Goal: Check status: Check status

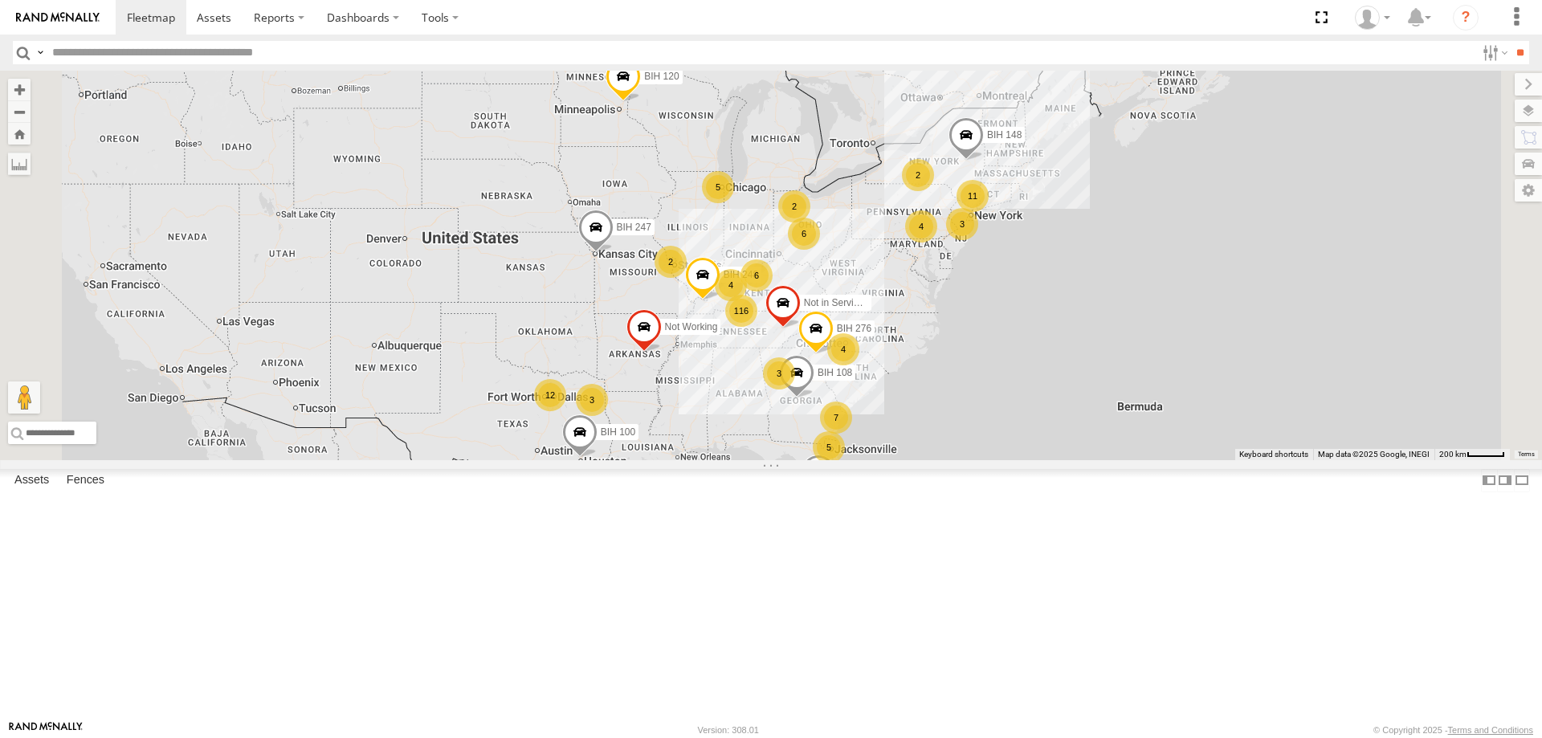
drag, startPoint x: 1136, startPoint y: 422, endPoint x: 1126, endPoint y: 480, distance: 58.6
click at [1126, 460] on div "BIH 120 116 6 6 6 7 11 12 2 BIH 276 6 4 5 3 Not in Service [GEOGRAPHIC_DATA] 4 …" at bounding box center [771, 265] width 1542 height 389
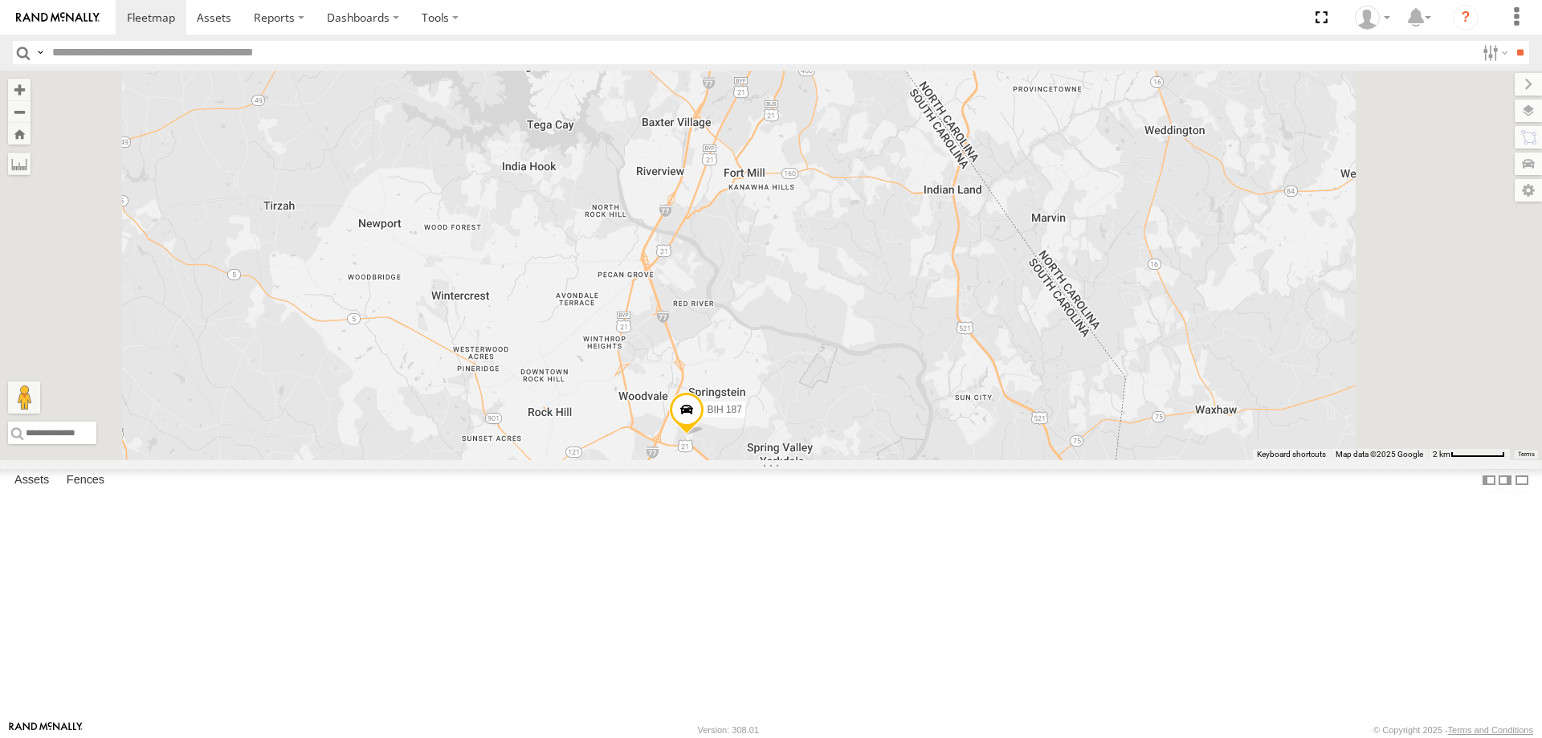
drag, startPoint x: 952, startPoint y: 628, endPoint x: 952, endPoint y: 384, distance: 244.1
click at [952, 384] on div "BIH 120 BIH 276 Not in Service [GEOGRAPHIC_DATA] [GEOGRAPHIC_DATA] 248 [GEOGRAP…" at bounding box center [771, 265] width 1542 height 389
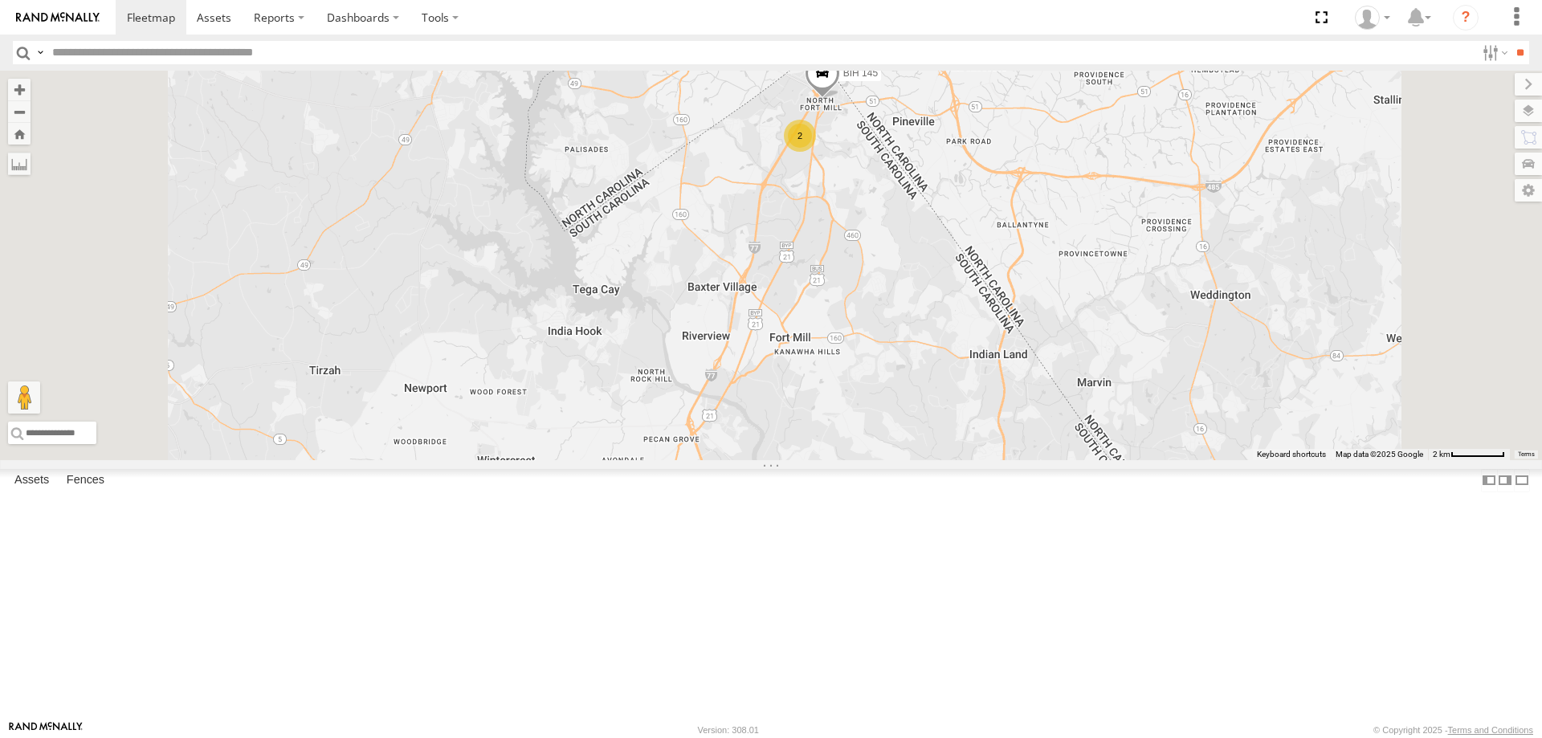
drag, startPoint x: 999, startPoint y: 160, endPoint x: 1008, endPoint y: 321, distance: 161.6
click at [1008, 321] on div "BIH 120 BIH 276 Not in Service [GEOGRAPHIC_DATA] [GEOGRAPHIC_DATA] 248 [GEOGRAP…" at bounding box center [771, 265] width 1542 height 389
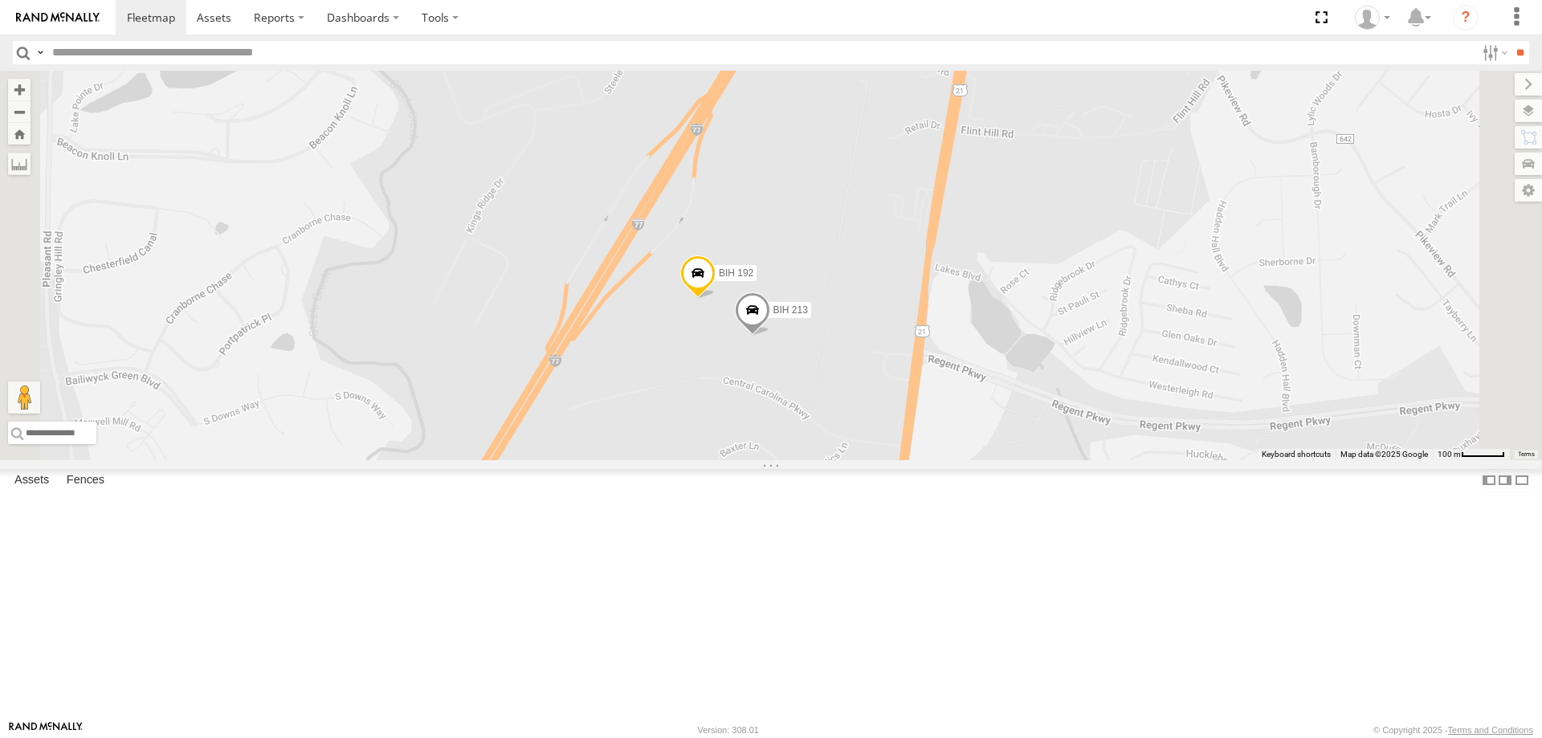
click at [1521, 111] on label at bounding box center [1527, 111] width 27 height 22
click at [0, 0] on label at bounding box center [0, 0] width 0 height 0
click at [0, 0] on span "Satellite + Roadmap" at bounding box center [0, 0] width 0 height 0
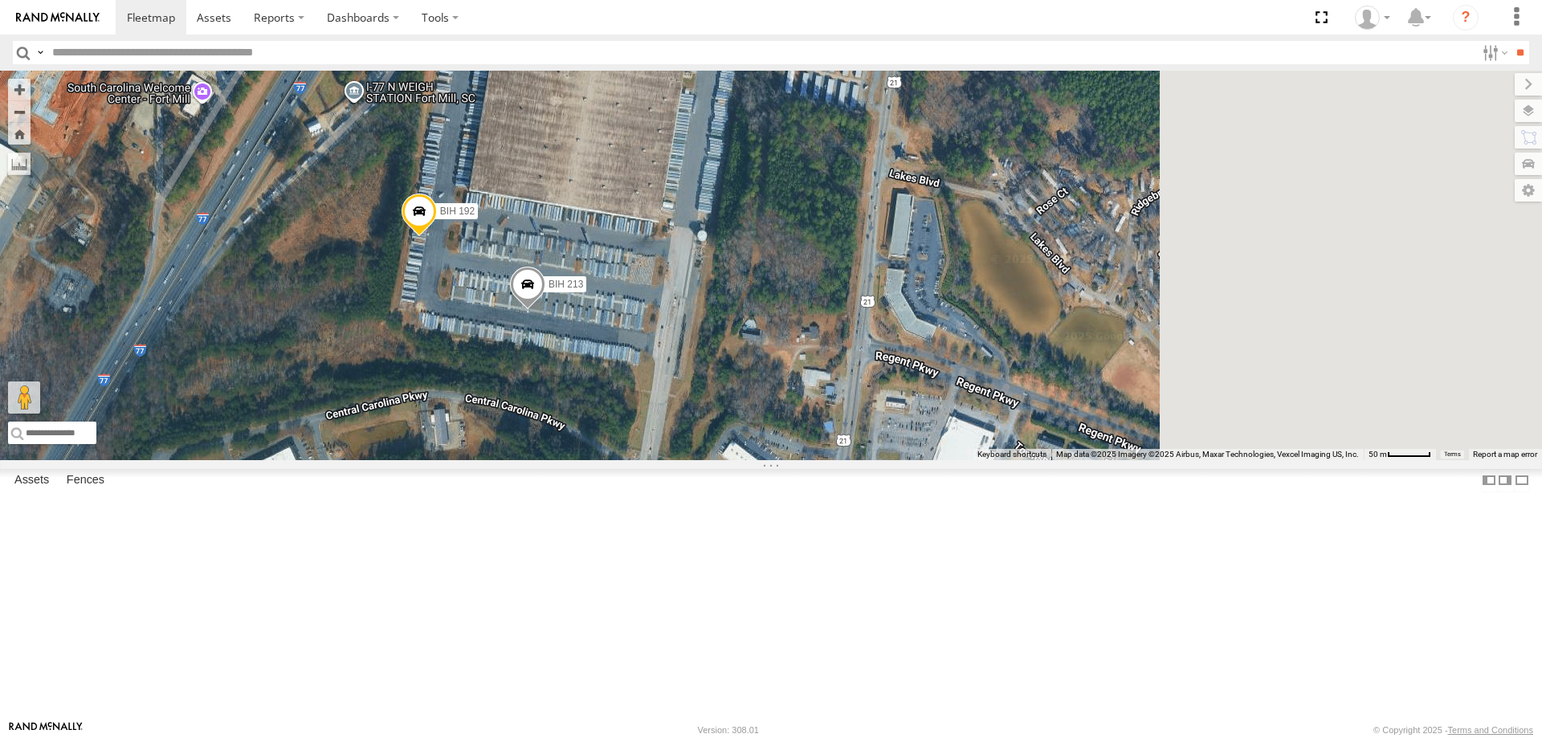
drag, startPoint x: 1074, startPoint y: 436, endPoint x: 797, endPoint y: 363, distance: 286.5
click at [797, 363] on div "BIH 120 BIH 276 Not in Service [GEOGRAPHIC_DATA] [GEOGRAPHIC_DATA] 248 [GEOGRAP…" at bounding box center [771, 265] width 1542 height 389
